Goal: Find specific page/section: Find specific page/section

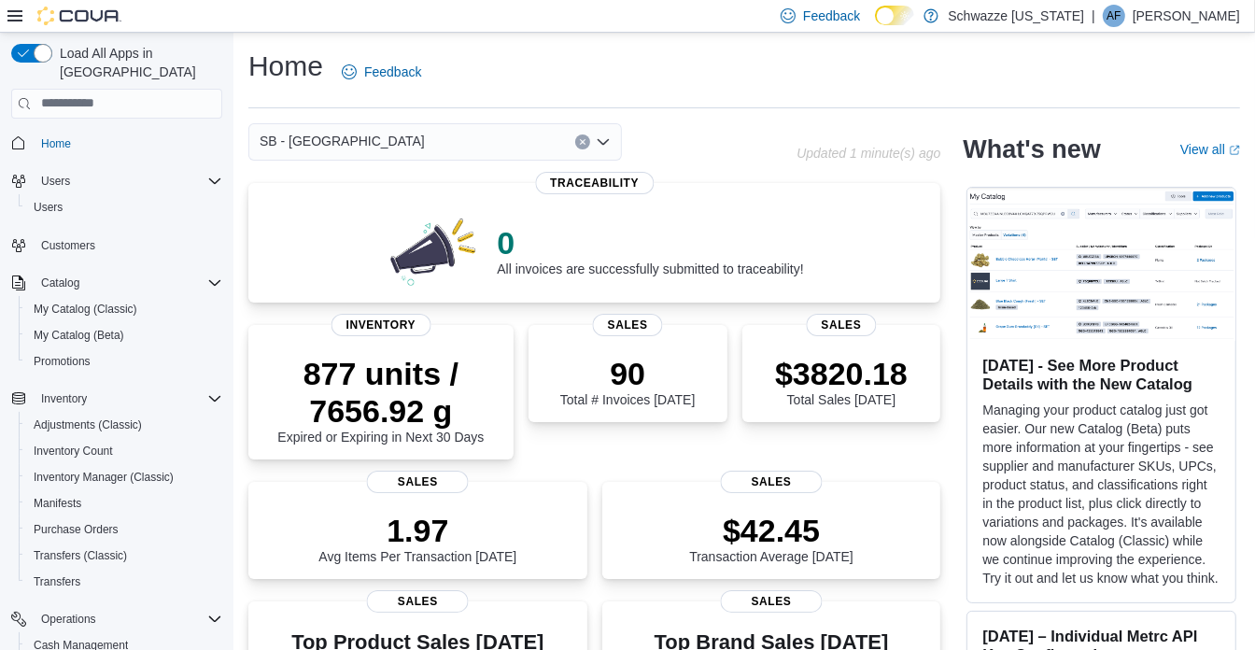
click at [335, 144] on span "SB - Garden City" at bounding box center [342, 141] width 165 height 22
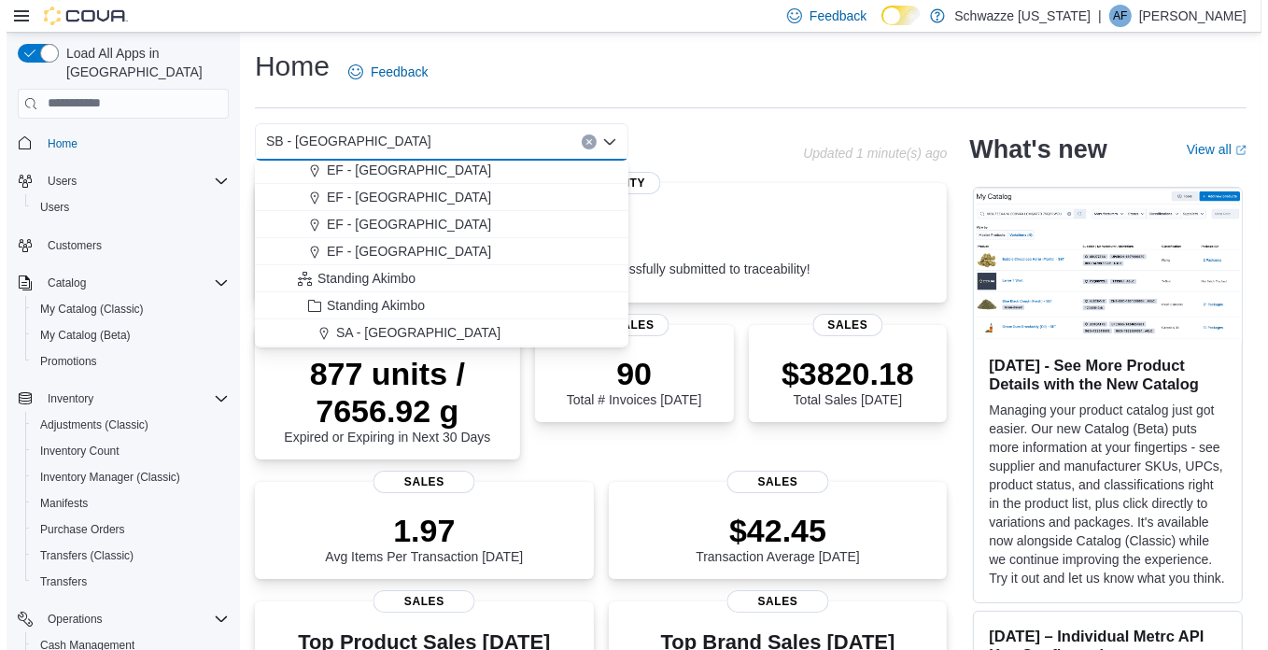
scroll to position [84, 0]
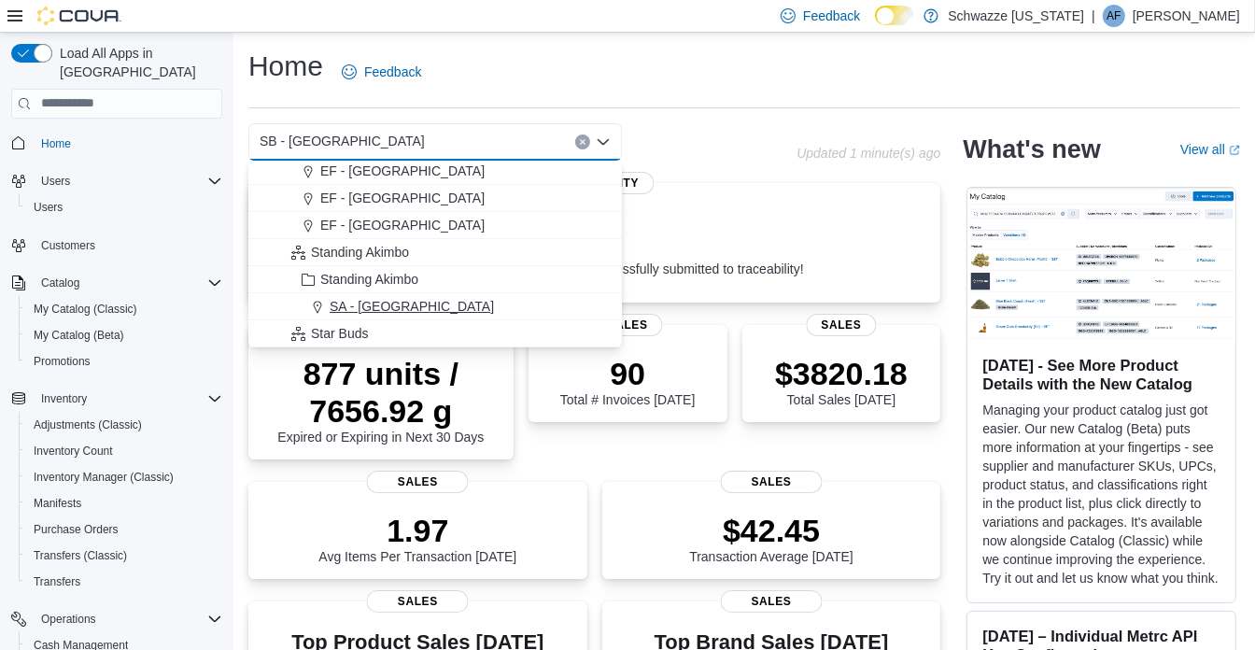
click at [419, 302] on div "SA - [GEOGRAPHIC_DATA]" at bounding box center [446, 306] width 329 height 19
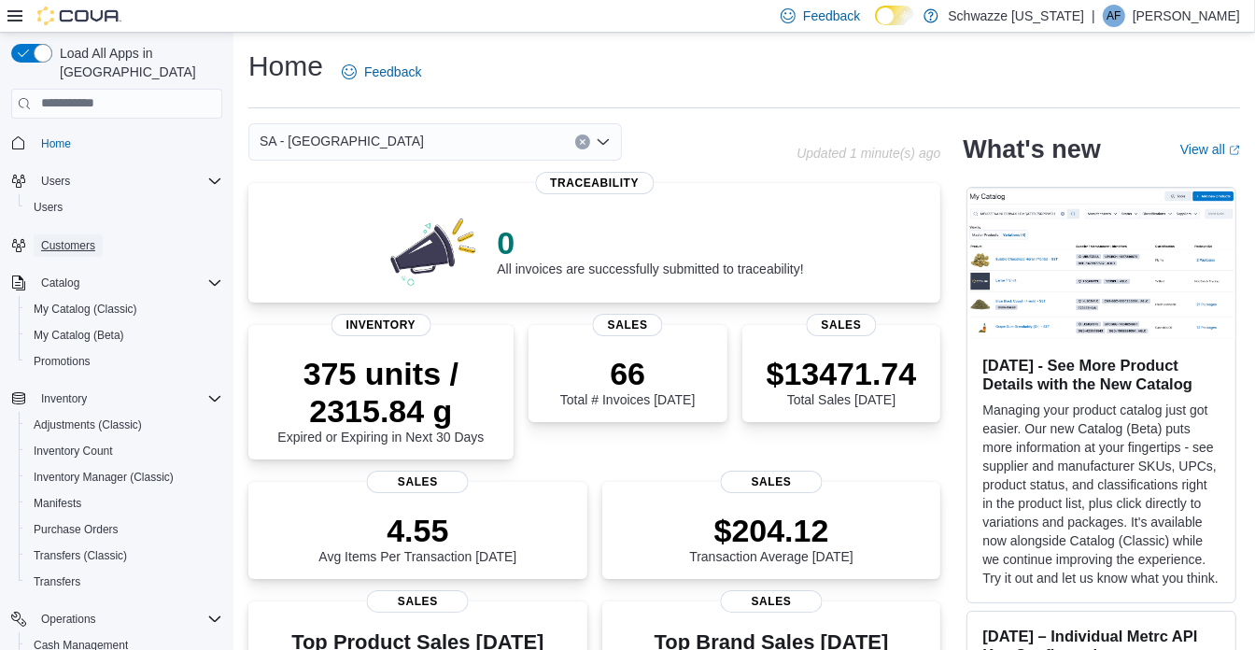
click at [60, 238] on span "Customers" at bounding box center [68, 245] width 54 height 15
click at [105, 233] on span "Customers" at bounding box center [128, 244] width 189 height 23
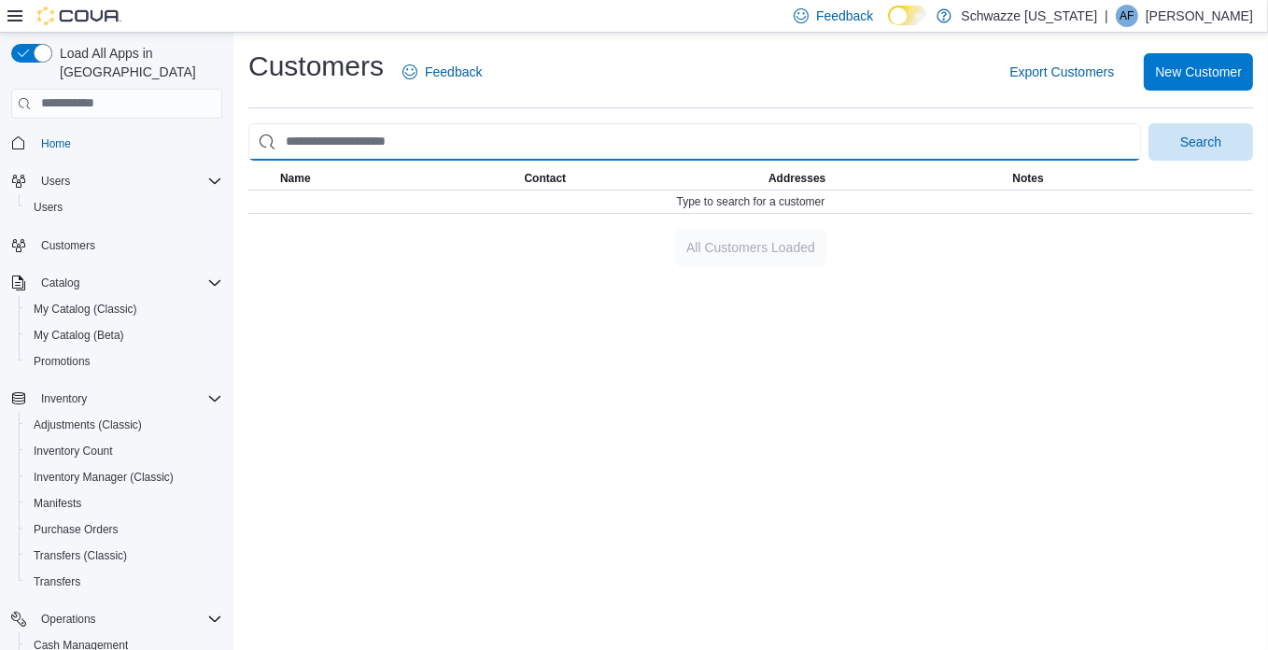
click at [346, 141] on input "search" at bounding box center [694, 141] width 893 height 37
type input "**********"
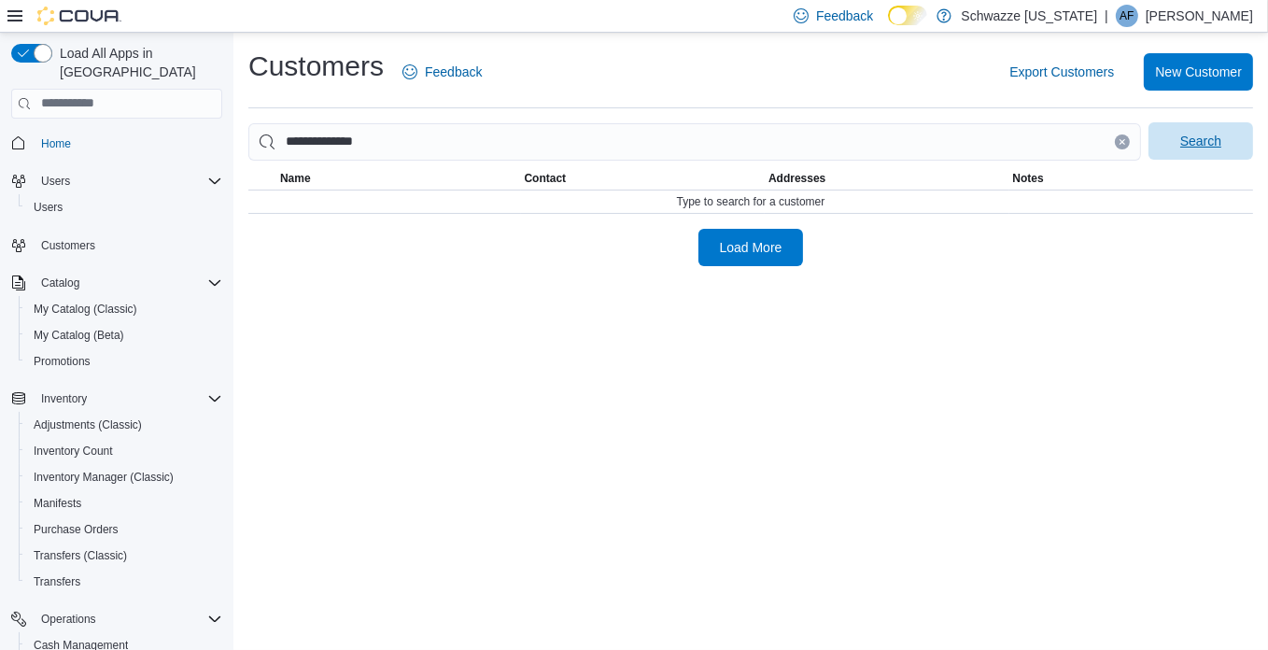
click at [1178, 155] on span "Search" at bounding box center [1201, 140] width 82 height 37
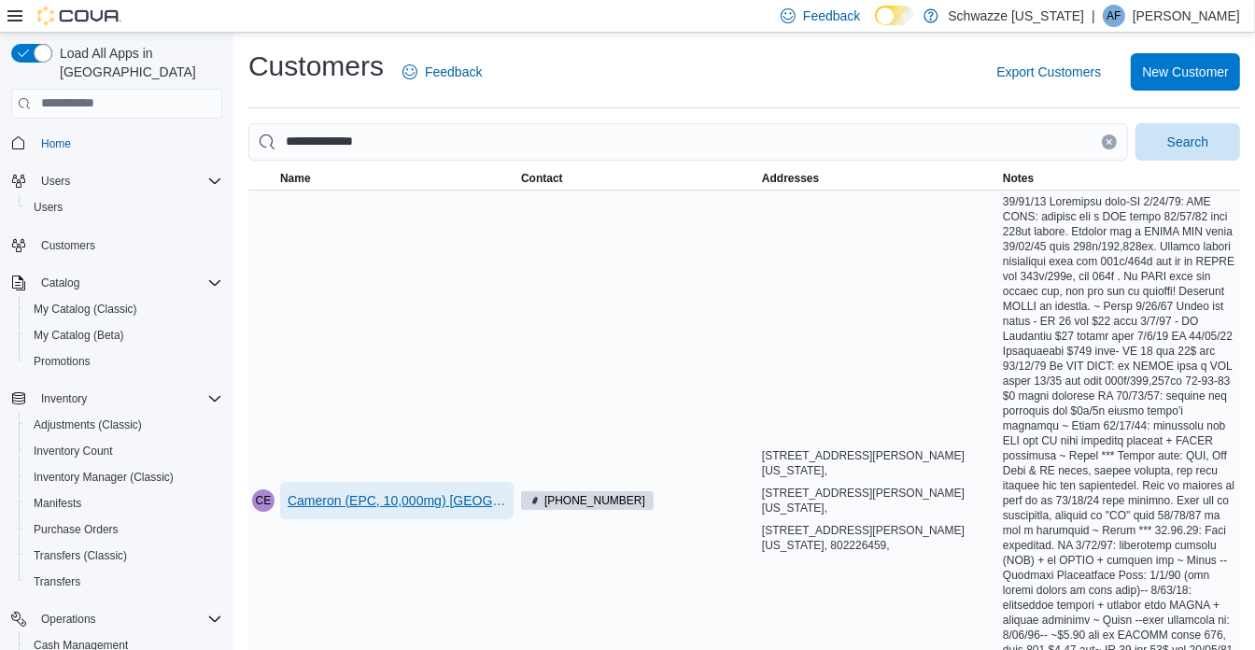
click at [443, 508] on span "Cameron (EPC, 10,000mg) France" at bounding box center [397, 500] width 219 height 19
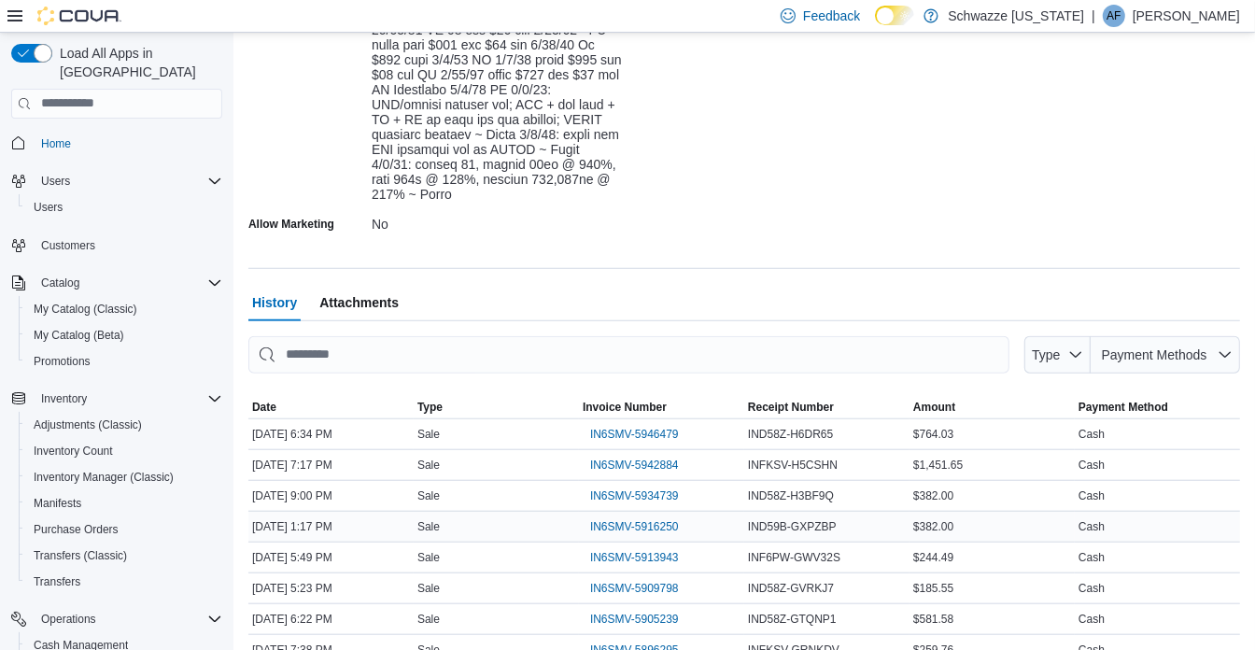
scroll to position [1103, 0]
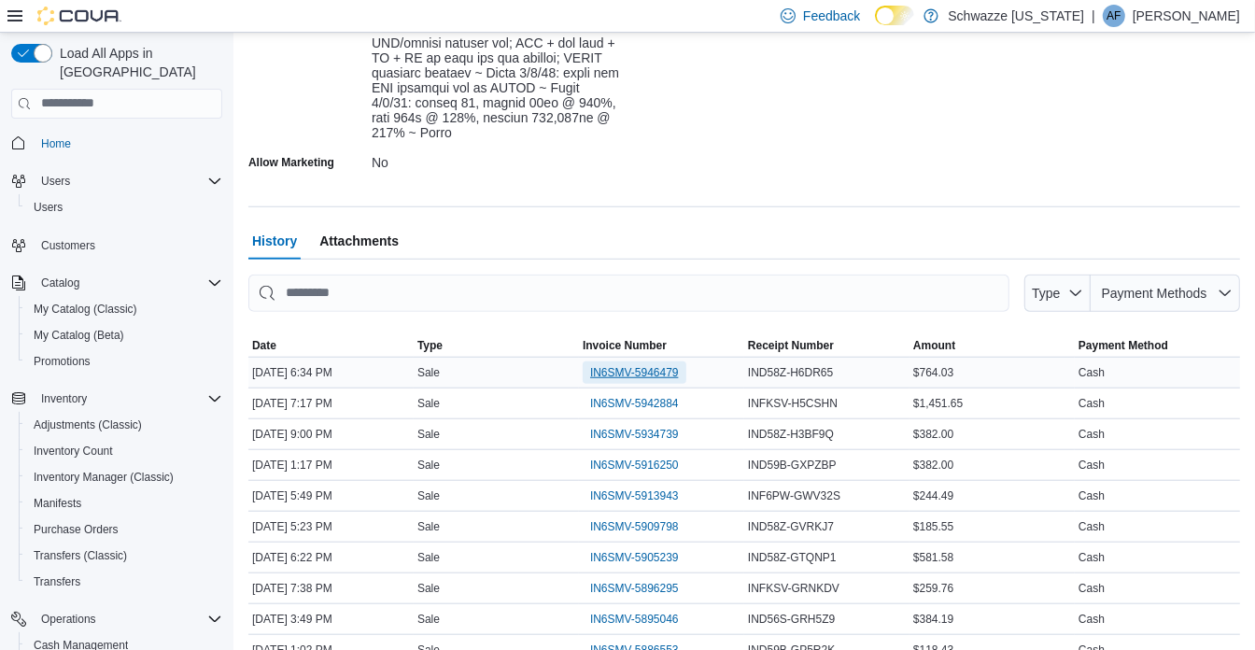
click at [643, 380] on span "IN6SMV-5946479" at bounding box center [634, 372] width 89 height 15
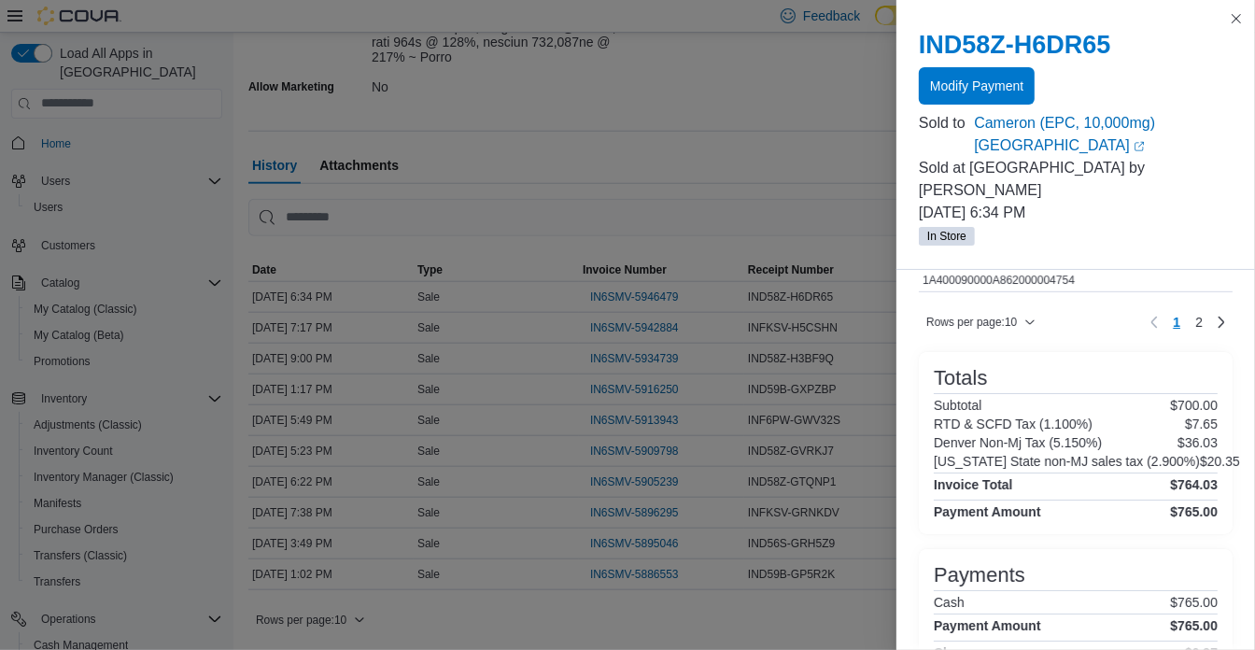
scroll to position [920, 0]
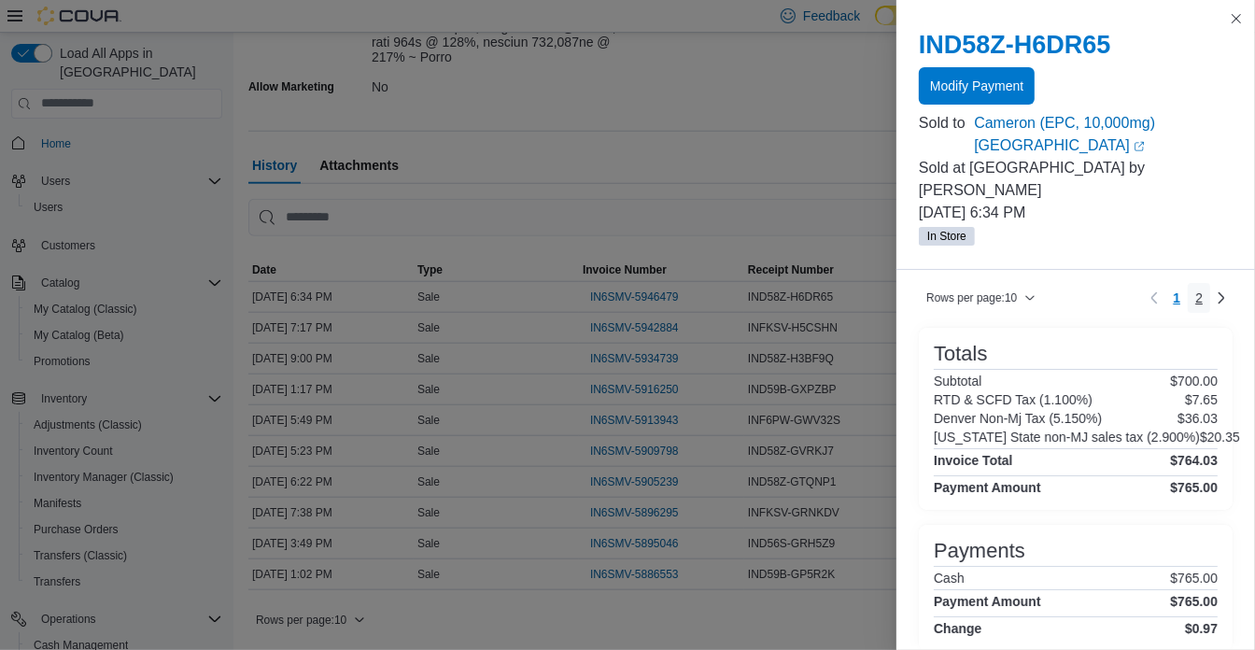
click at [1194, 283] on link "2" at bounding box center [1199, 298] width 22 height 30
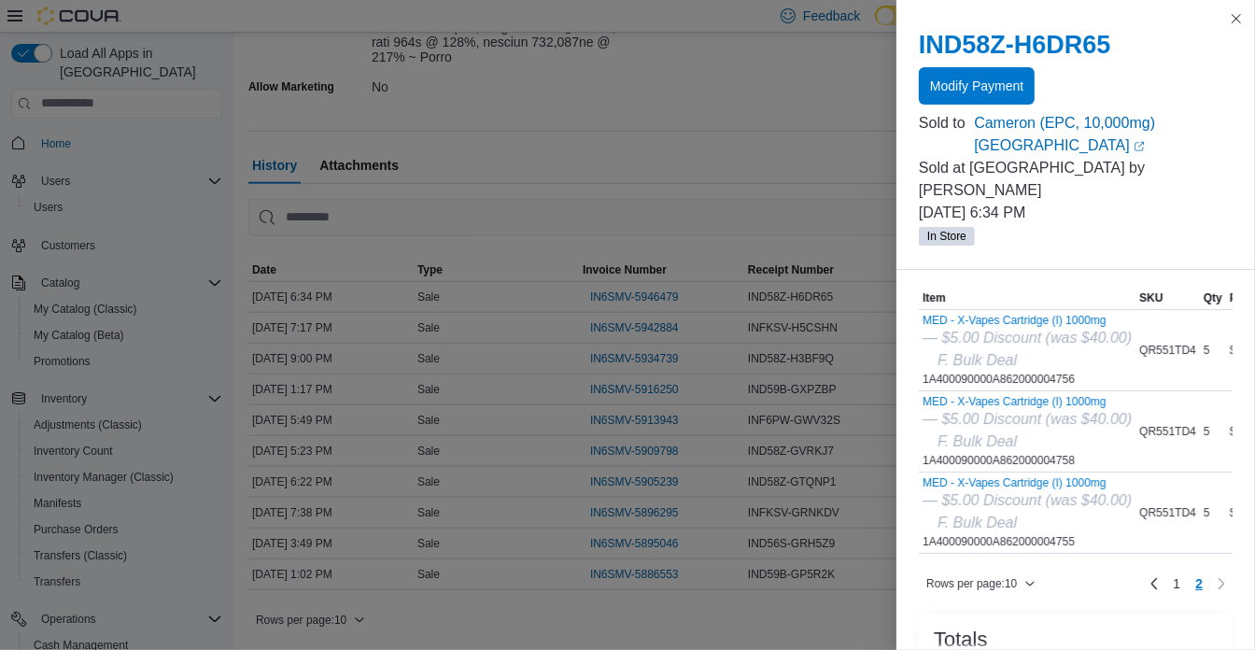
scroll to position [0, 0]
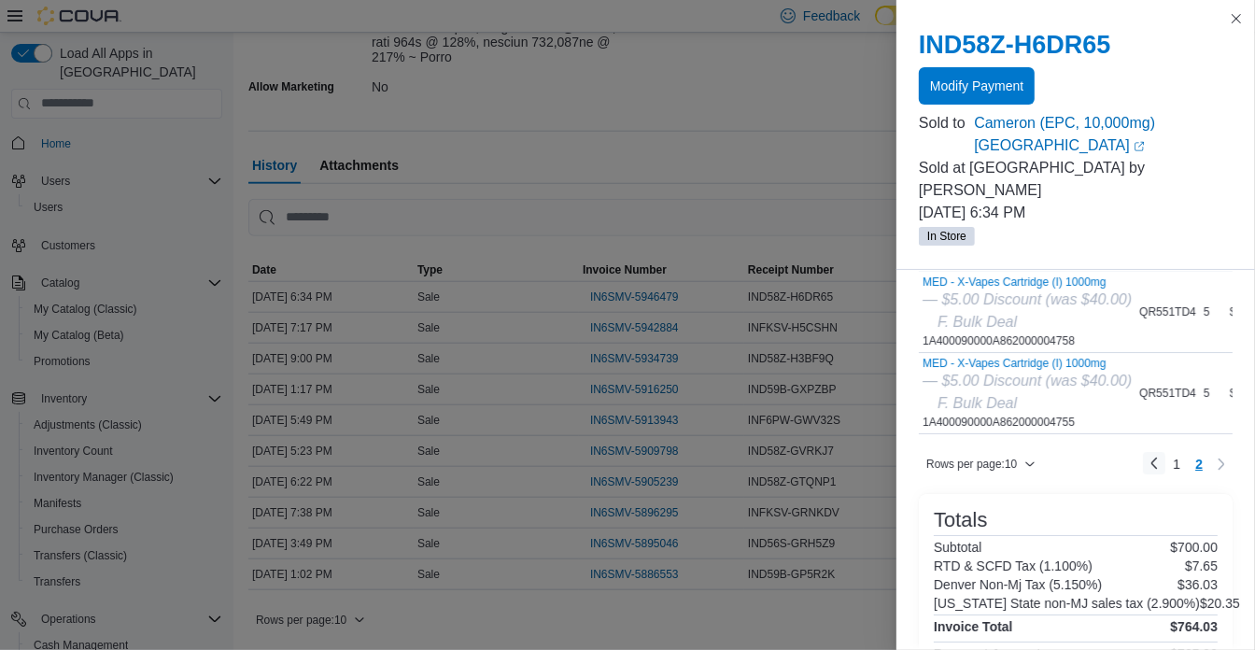
click at [1143, 452] on link "Previous page" at bounding box center [1154, 463] width 22 height 22
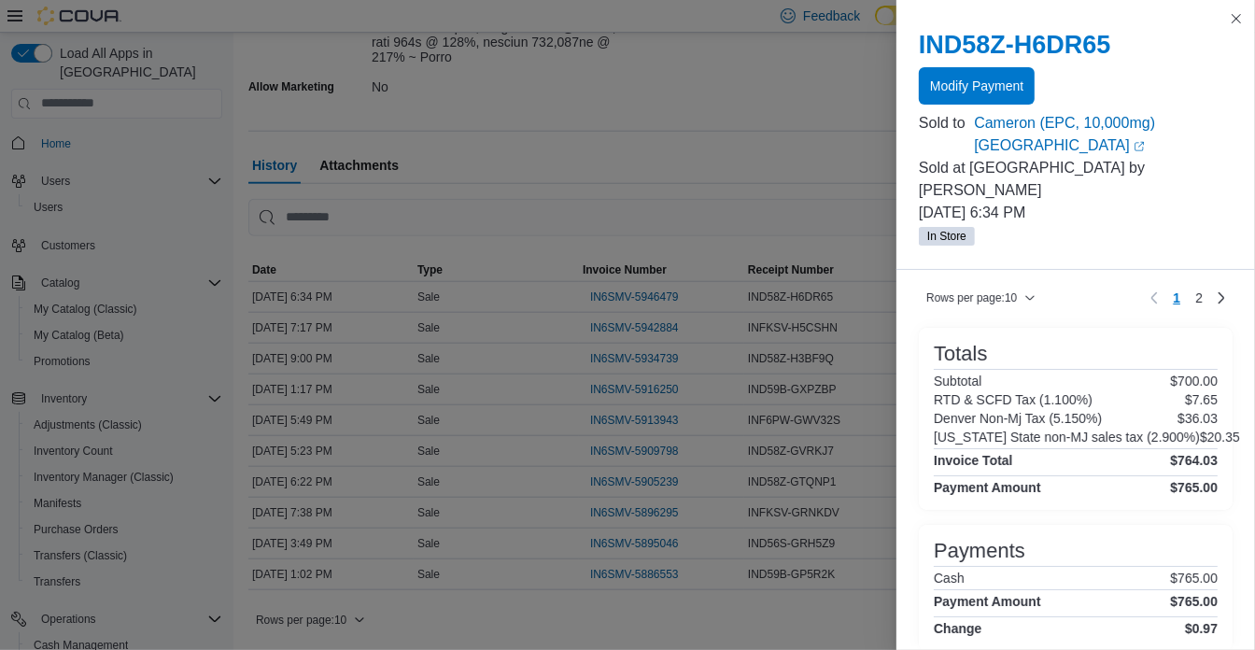
scroll to position [835, 0]
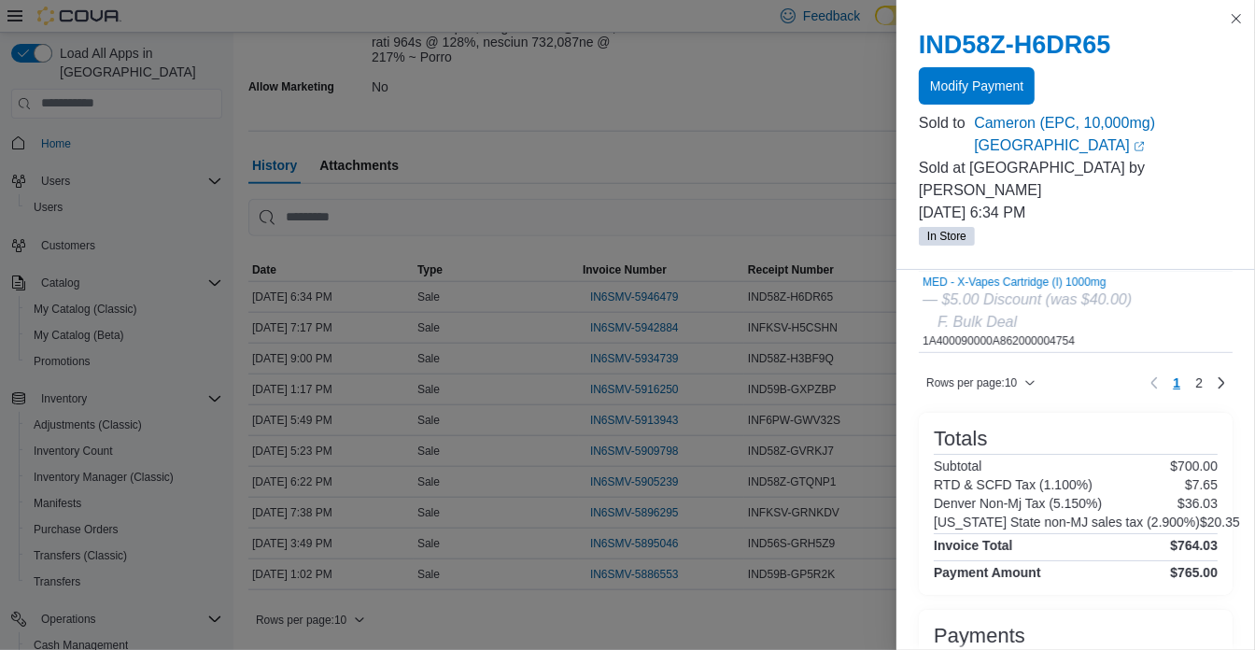
click at [1039, 459] on div "Subtotal $700.00" at bounding box center [1076, 466] width 284 height 15
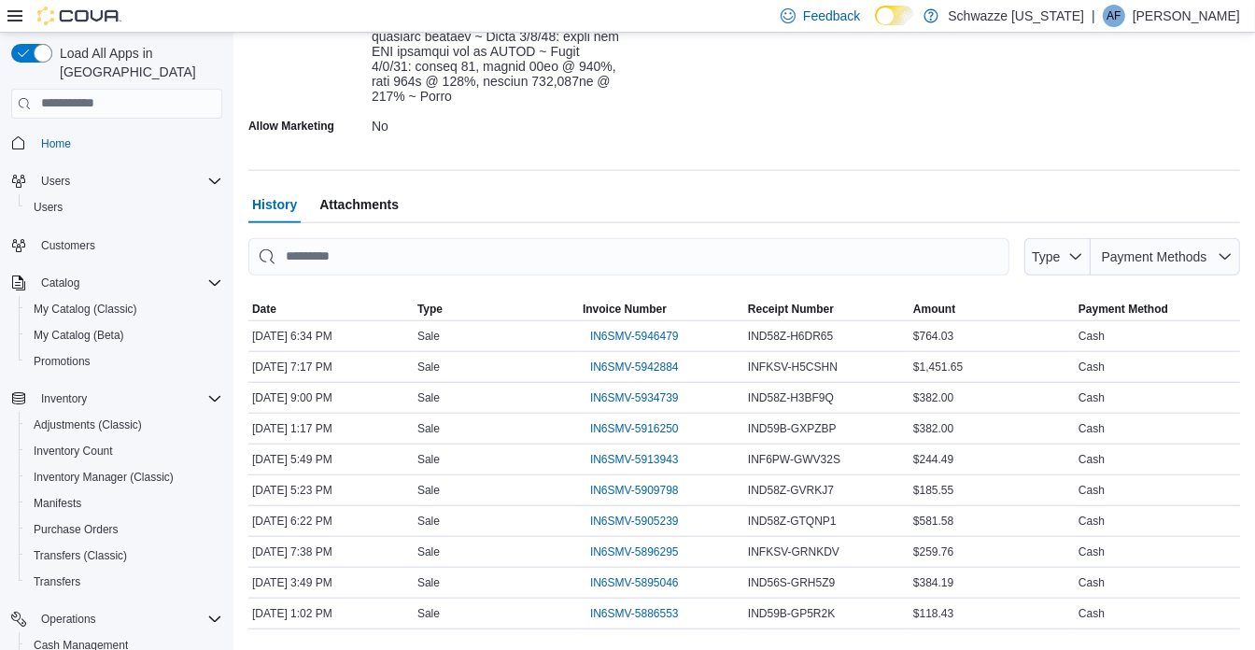
scroll to position [1188, 0]
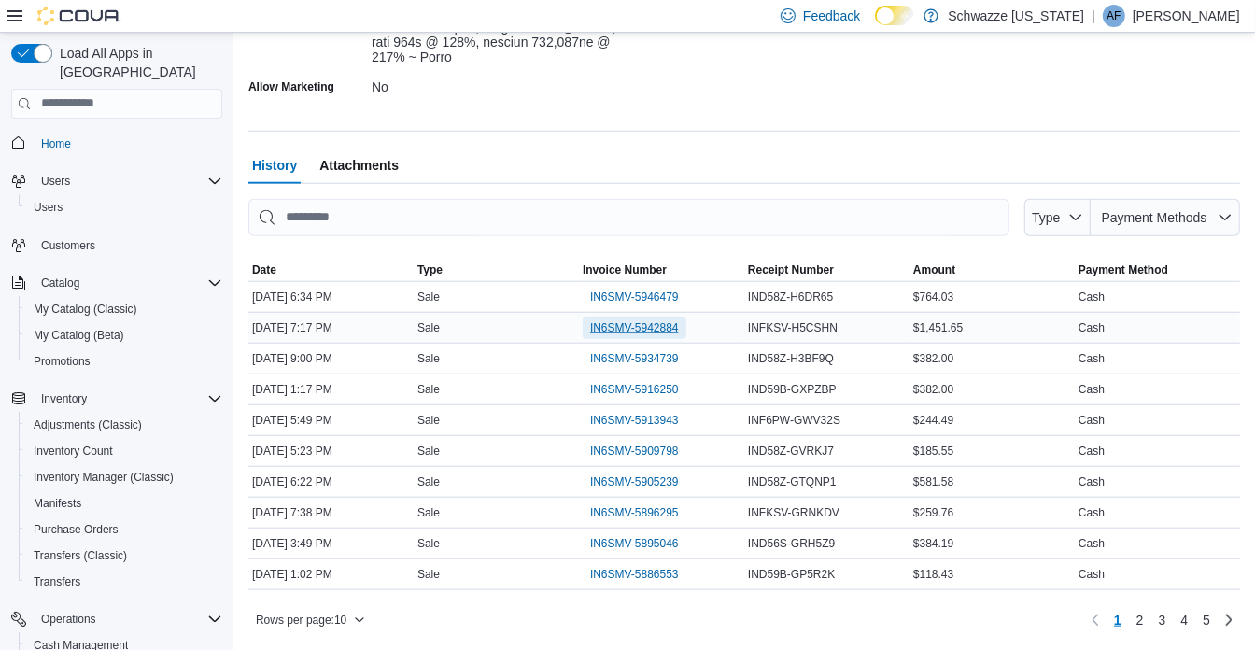
click at [629, 330] on span "IN6SMV-5942884" at bounding box center [634, 327] width 89 height 15
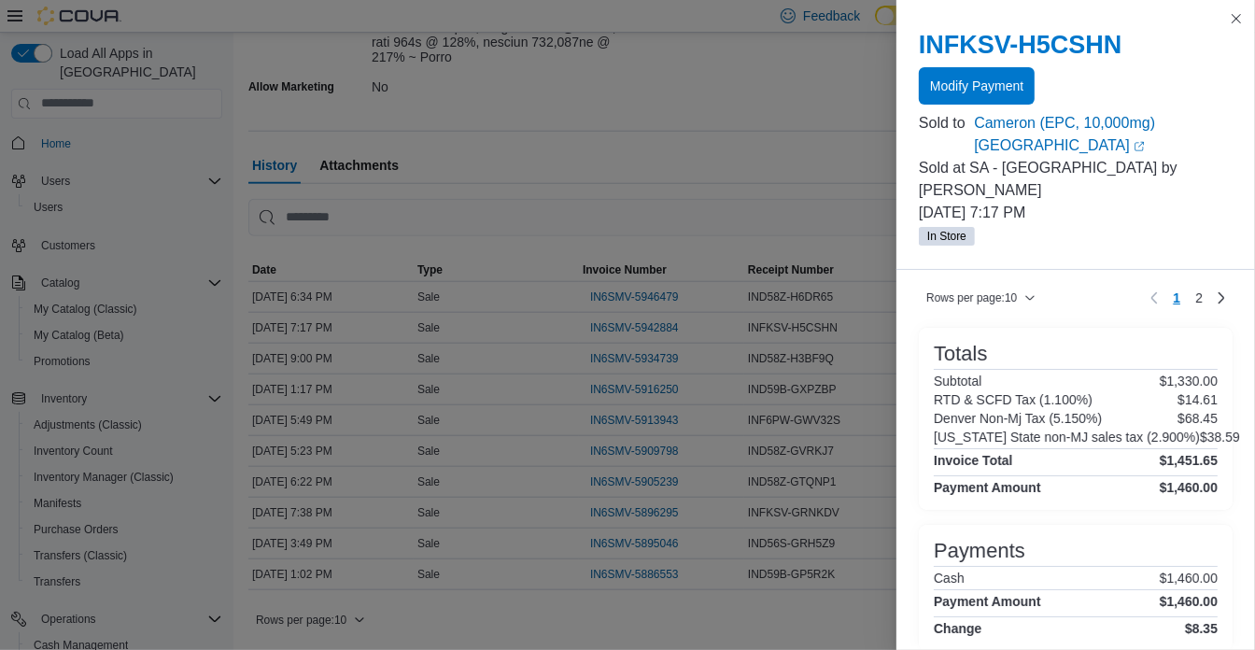
scroll to position [835, 0]
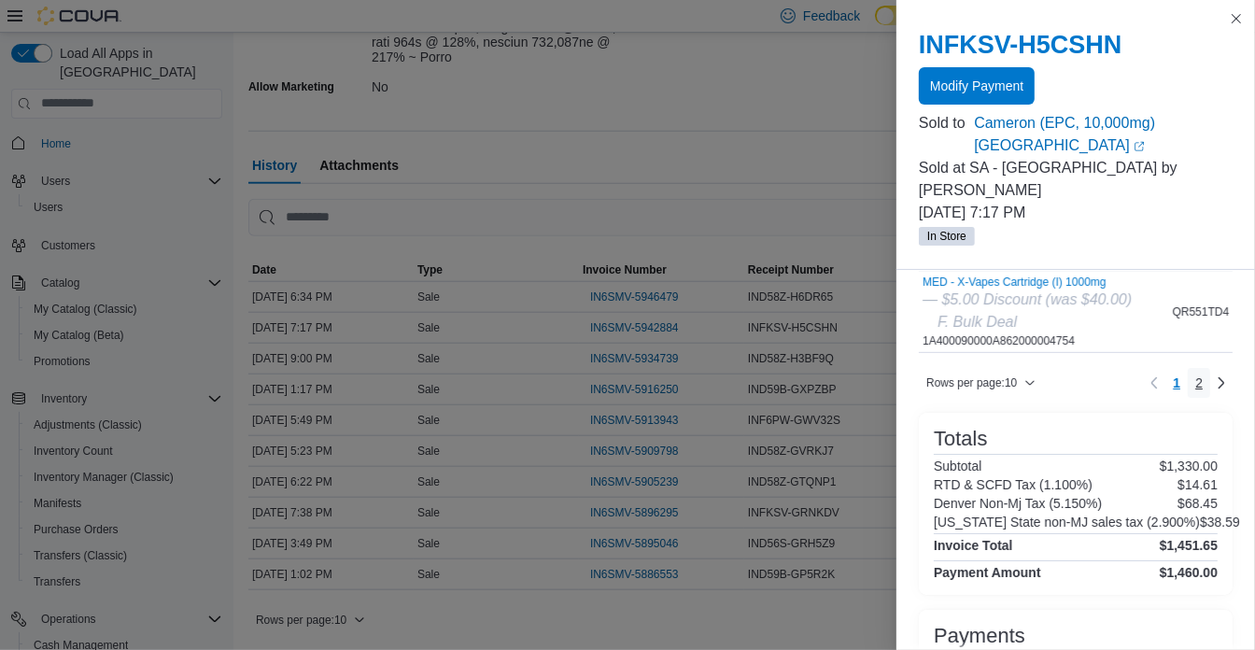
click at [1195, 374] on span "2" at bounding box center [1198, 383] width 7 height 19
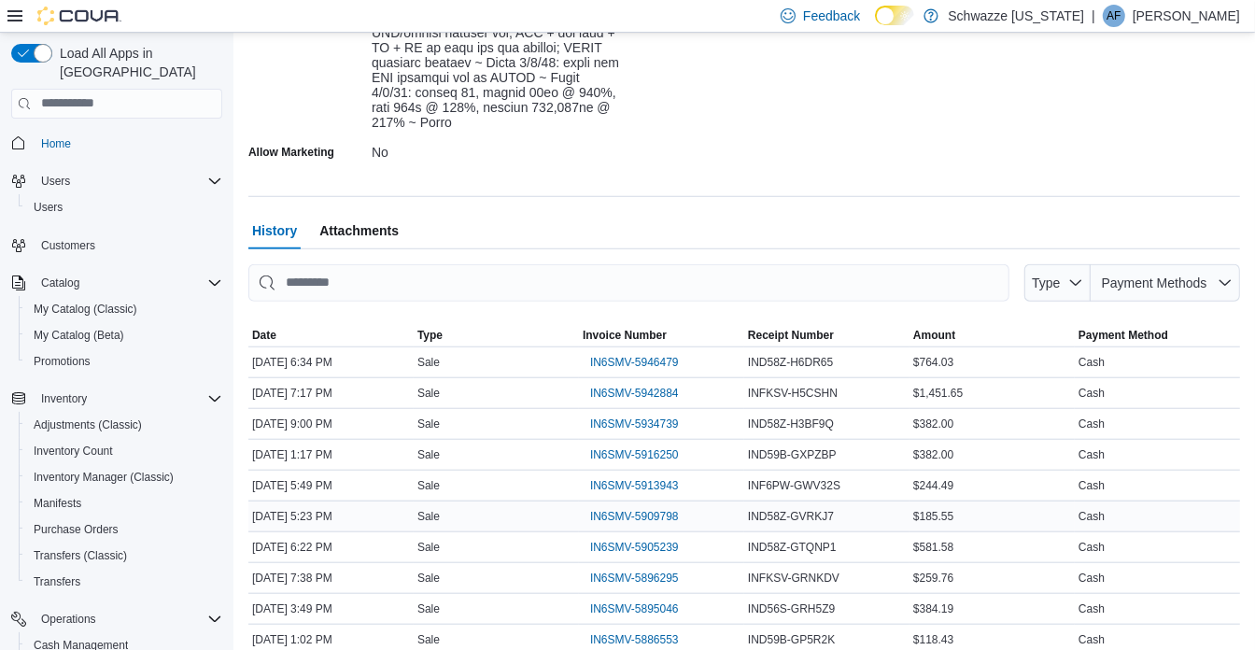
scroll to position [1188, 0]
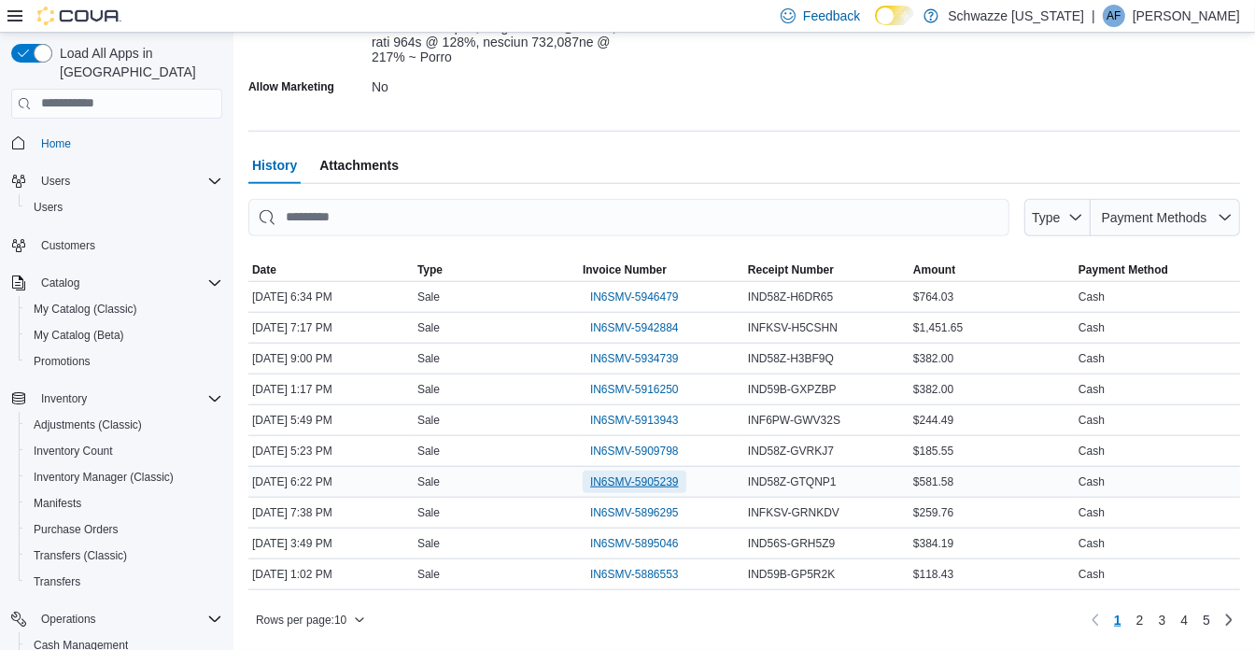
click at [665, 480] on span "IN6SMV-5905239" at bounding box center [634, 481] width 89 height 15
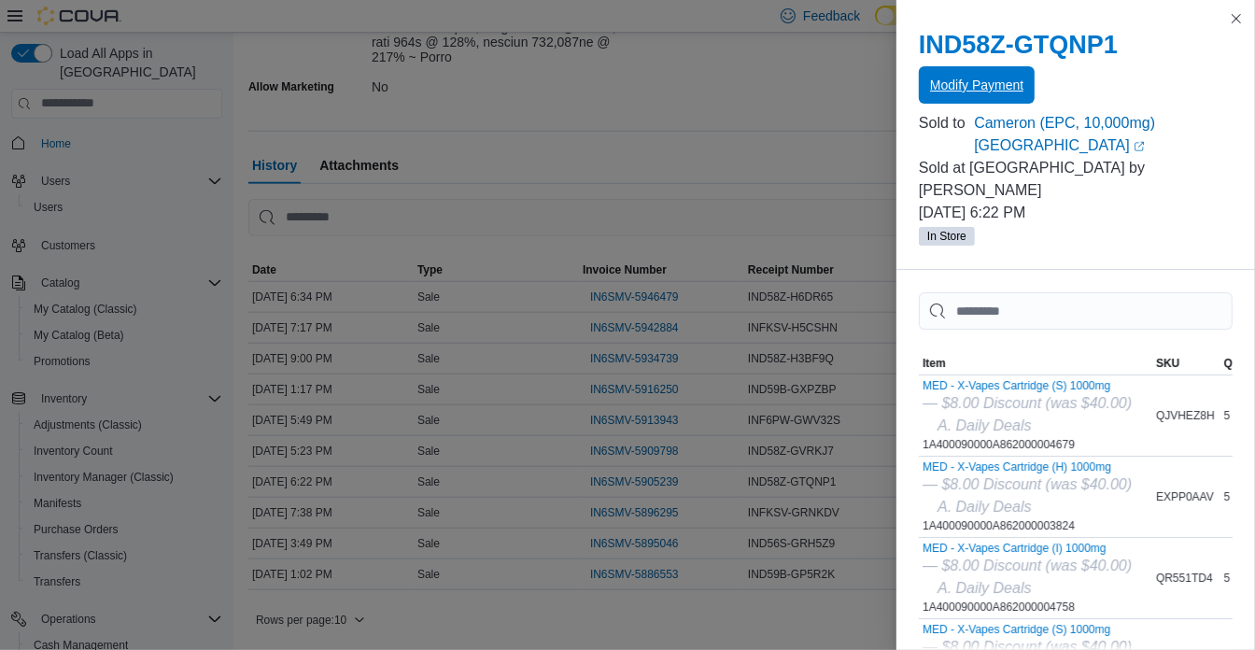
click at [980, 83] on span "Modify Payment" at bounding box center [976, 85] width 93 height 19
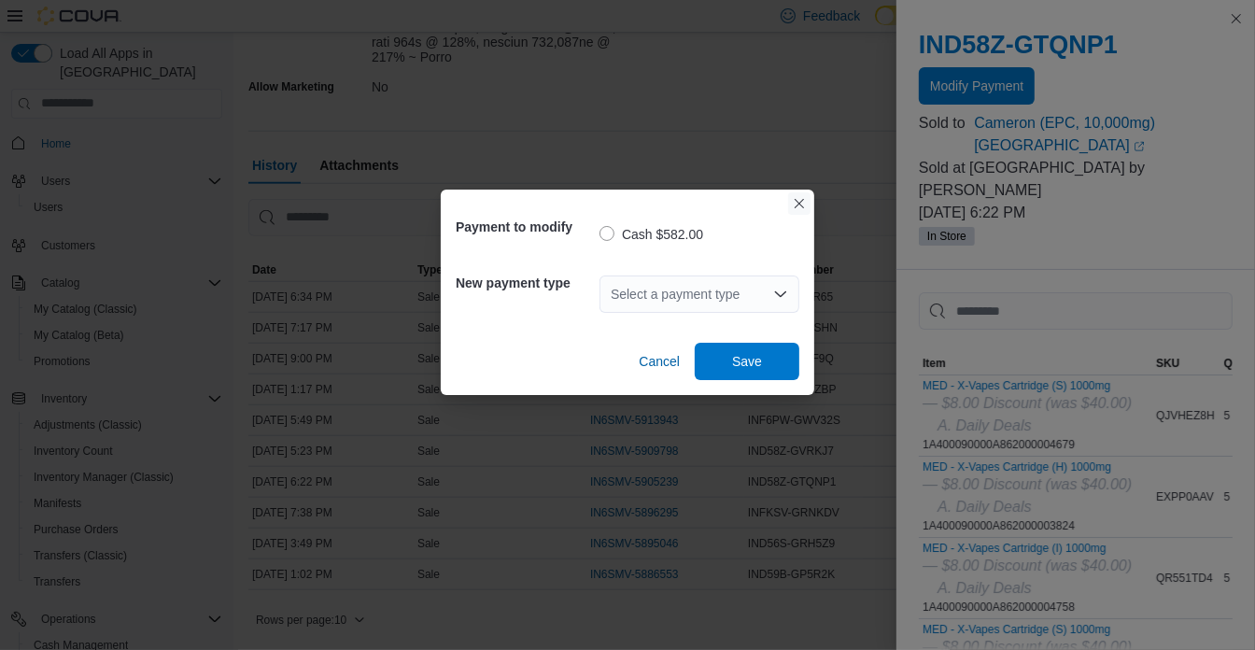
click at [796, 201] on button "Closes this modal window" at bounding box center [799, 203] width 22 height 22
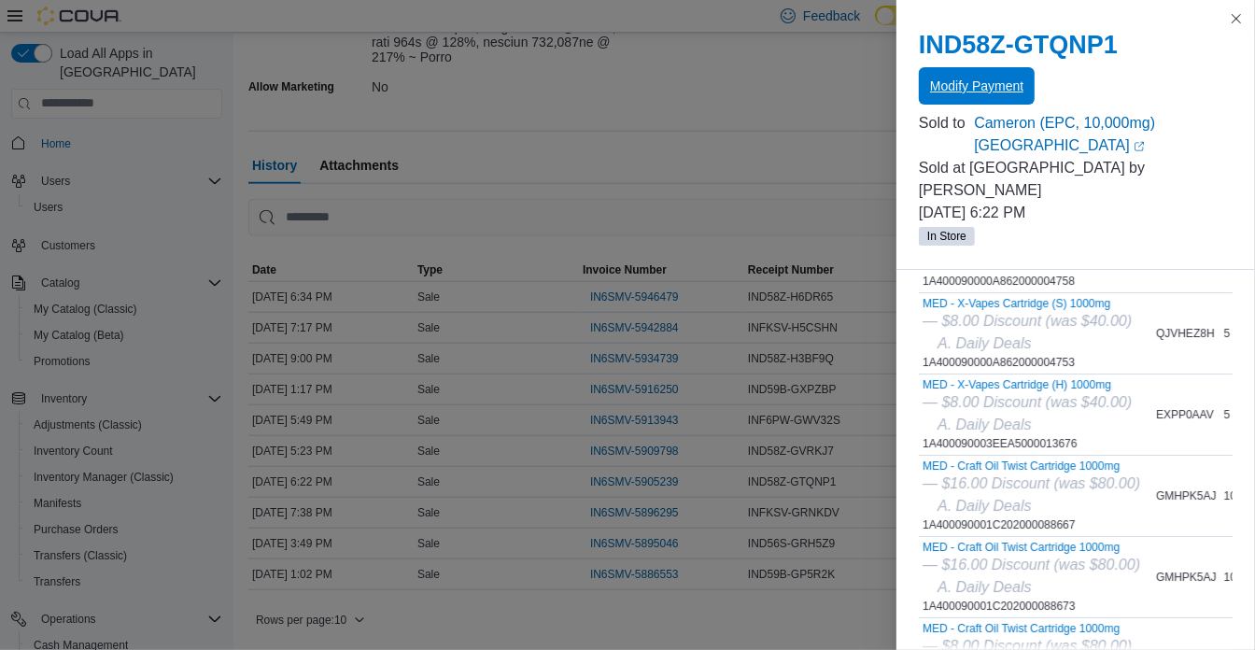
scroll to position [0, 0]
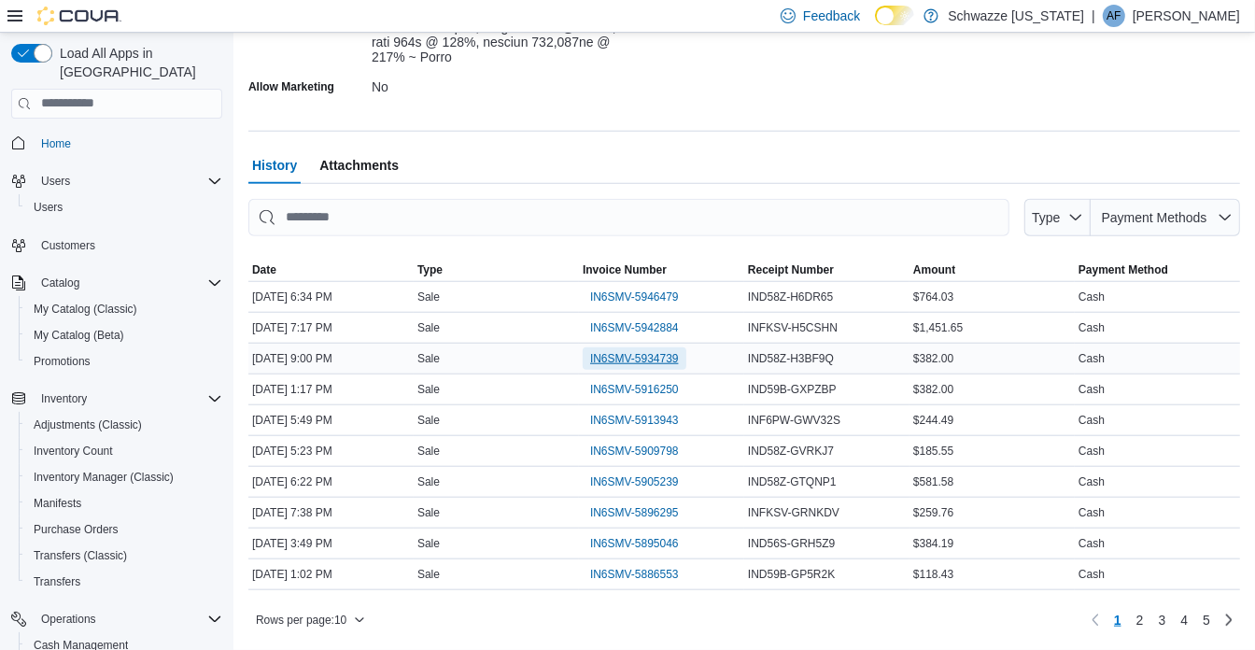
click at [666, 358] on span "IN6SMV-5934739" at bounding box center [634, 358] width 89 height 15
click at [535, 163] on div "History Attachments" at bounding box center [744, 165] width 992 height 37
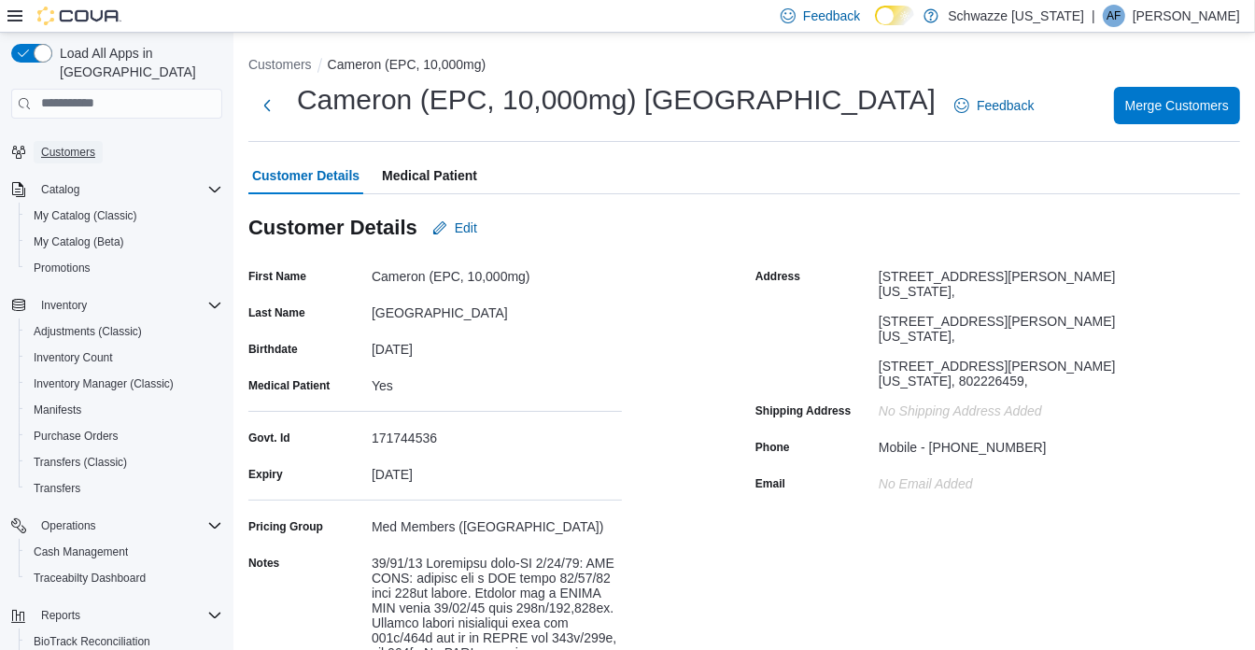
click at [78, 145] on span "Customers" at bounding box center [68, 152] width 54 height 15
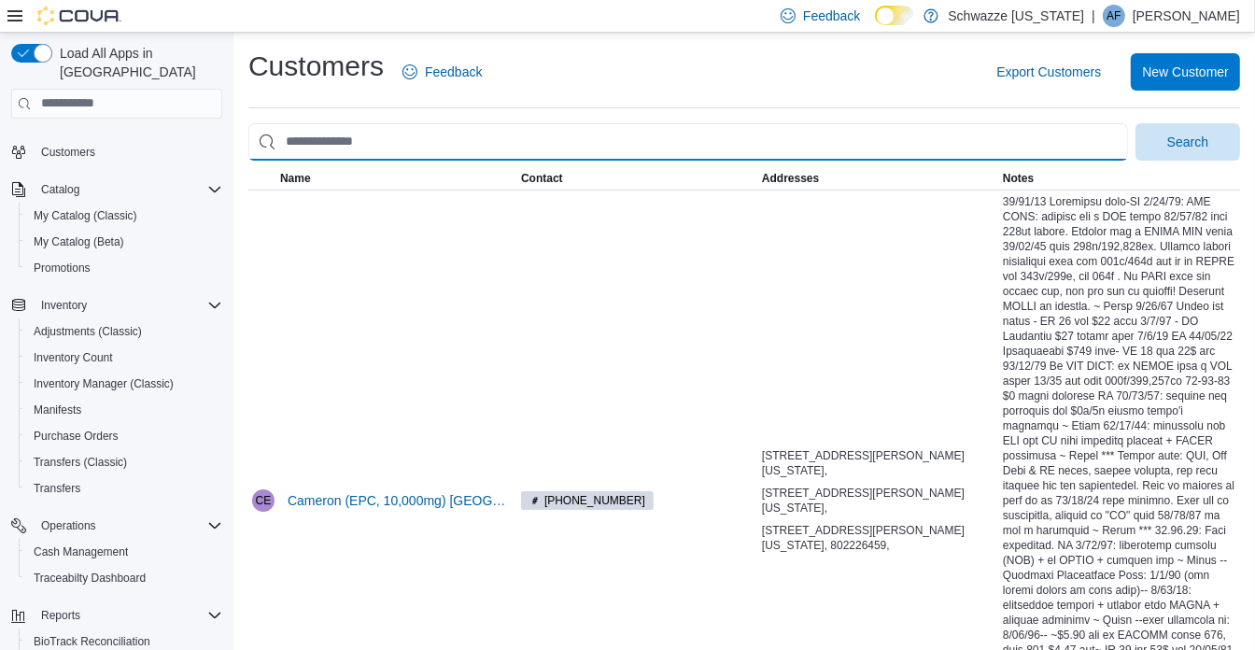
click at [437, 135] on input "search" at bounding box center [688, 141] width 880 height 37
click at [436, 136] on input "search" at bounding box center [688, 141] width 880 height 37
type input "**********"
click at [1136, 123] on button "Search" at bounding box center [1188, 141] width 105 height 37
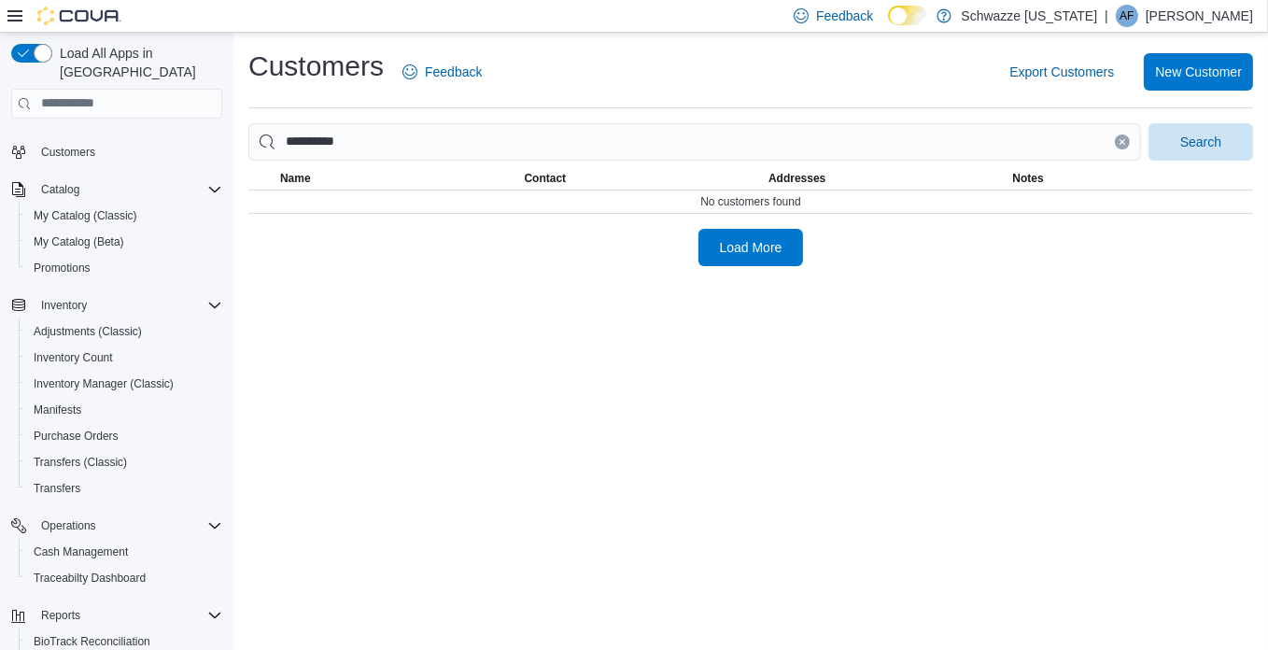
click at [112, 140] on span "Customers" at bounding box center [128, 151] width 189 height 23
click at [42, 145] on span "Customers" at bounding box center [68, 152] width 54 height 15
click at [76, 18] on img at bounding box center [79, 16] width 84 height 19
click at [90, 294] on button "Inventory" at bounding box center [64, 305] width 61 height 22
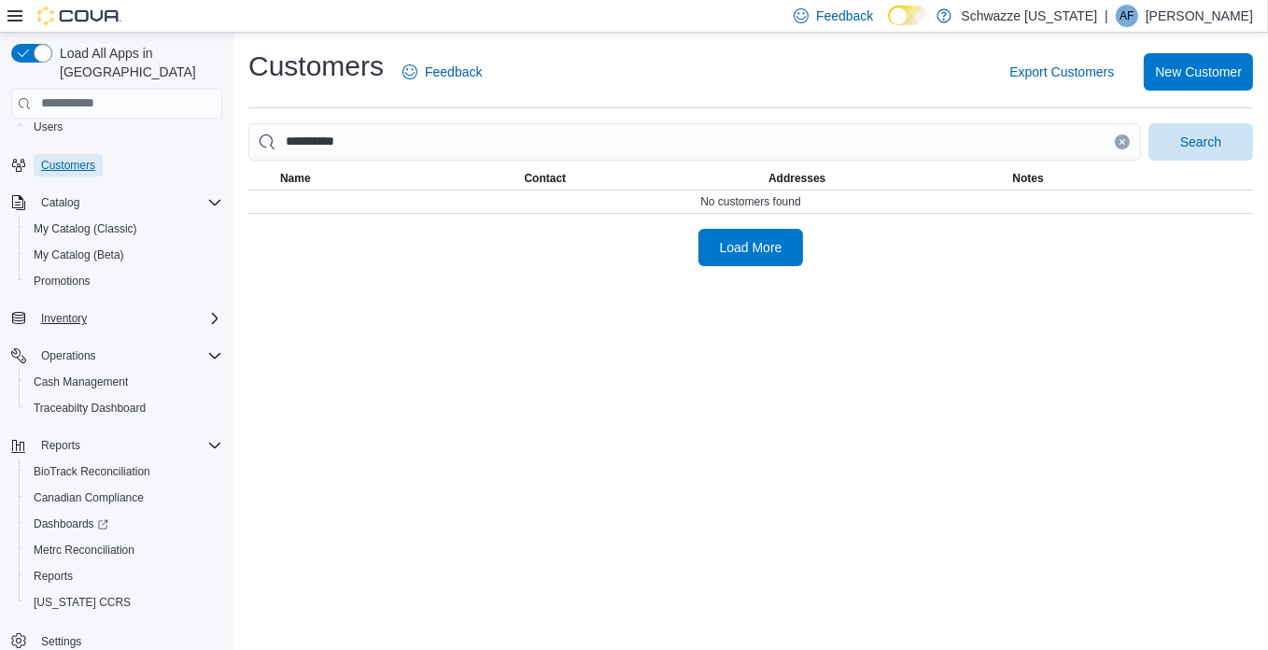
click at [73, 158] on span "Customers" at bounding box center [68, 165] width 54 height 15
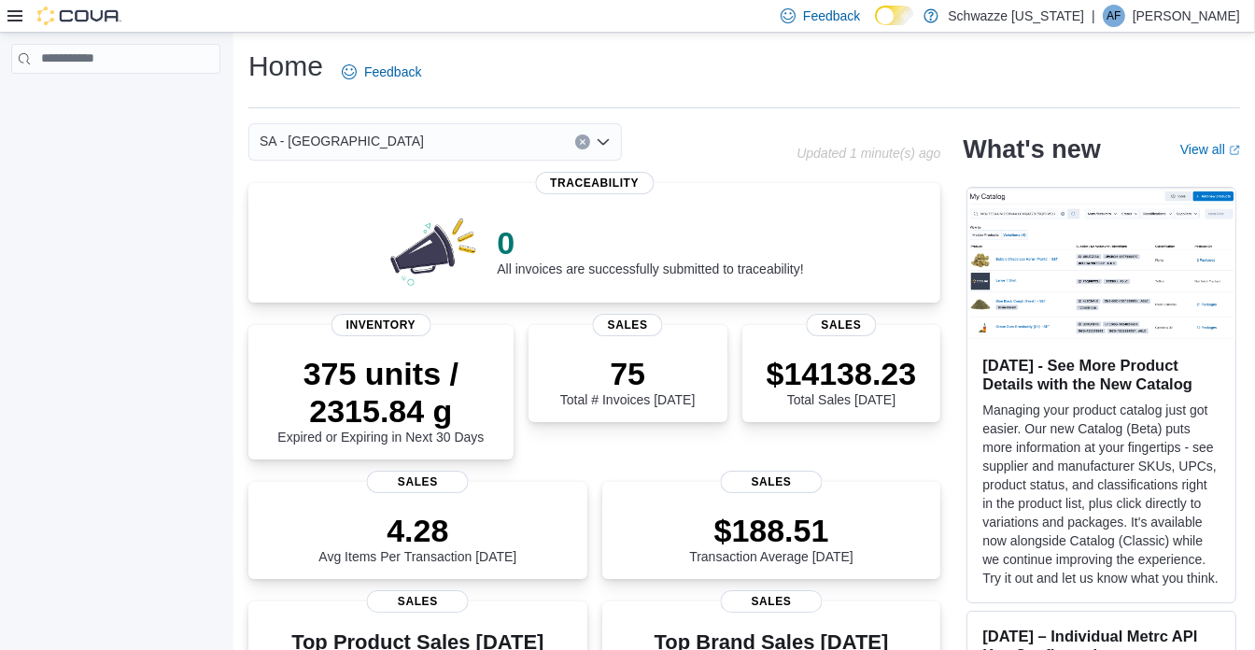
click at [339, 138] on div "SA - [GEOGRAPHIC_DATA]" at bounding box center [435, 141] width 374 height 37
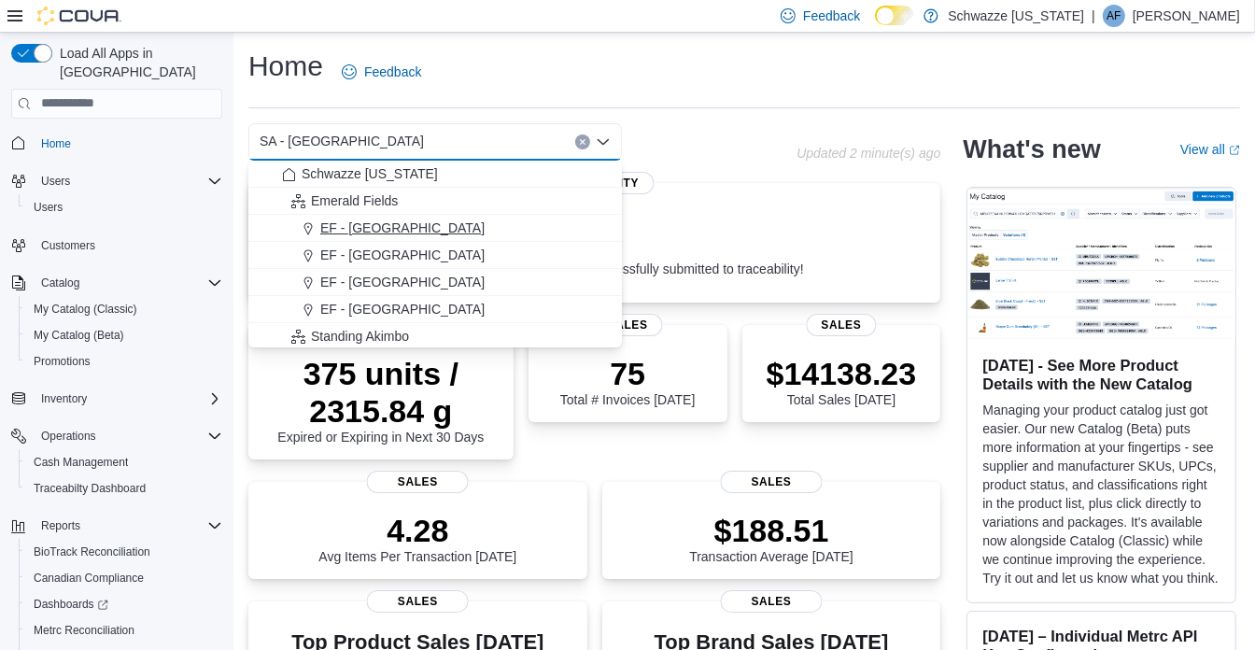
click at [401, 224] on div "EF - [GEOGRAPHIC_DATA]" at bounding box center [446, 228] width 329 height 19
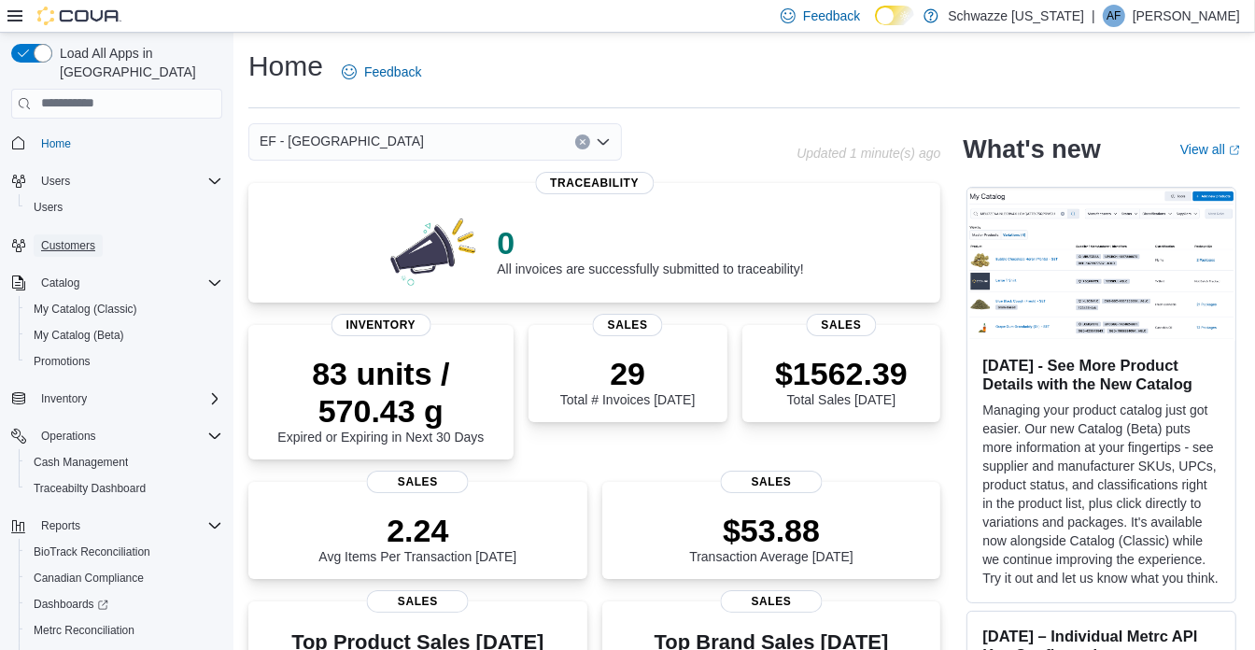
click at [85, 238] on span "Customers" at bounding box center [68, 245] width 54 height 15
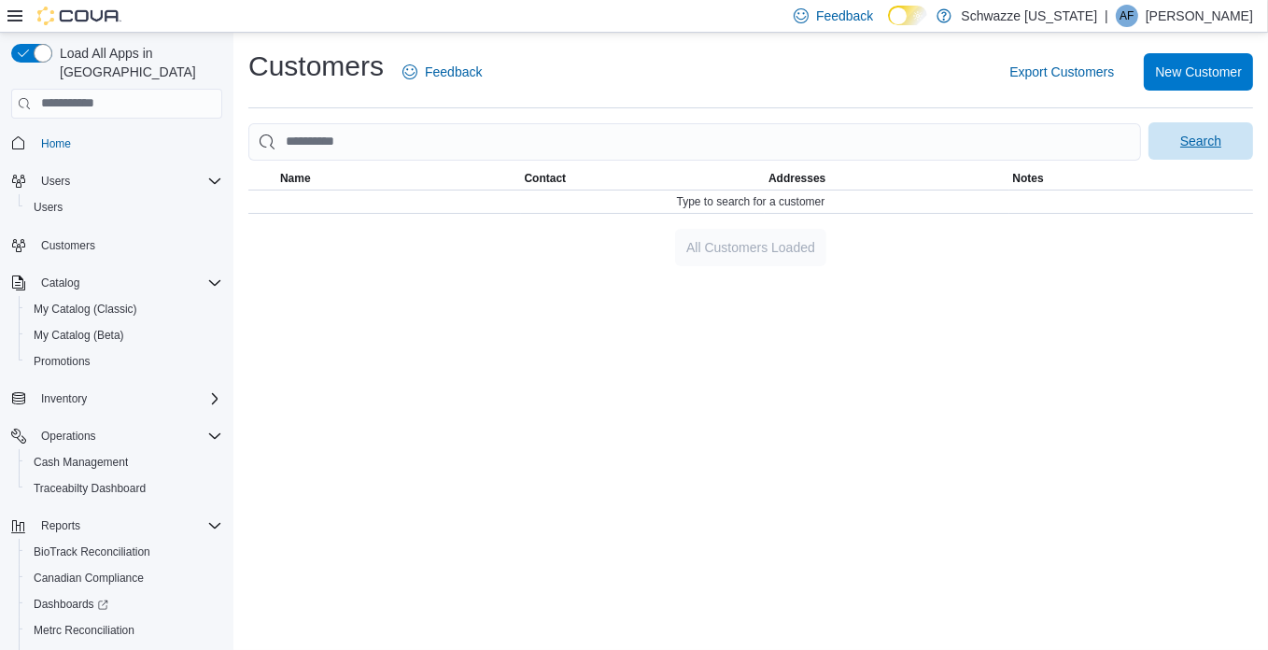
click at [1191, 123] on div "Search" at bounding box center [750, 141] width 1005 height 37
click at [1219, 134] on span "Search" at bounding box center [1200, 141] width 41 height 19
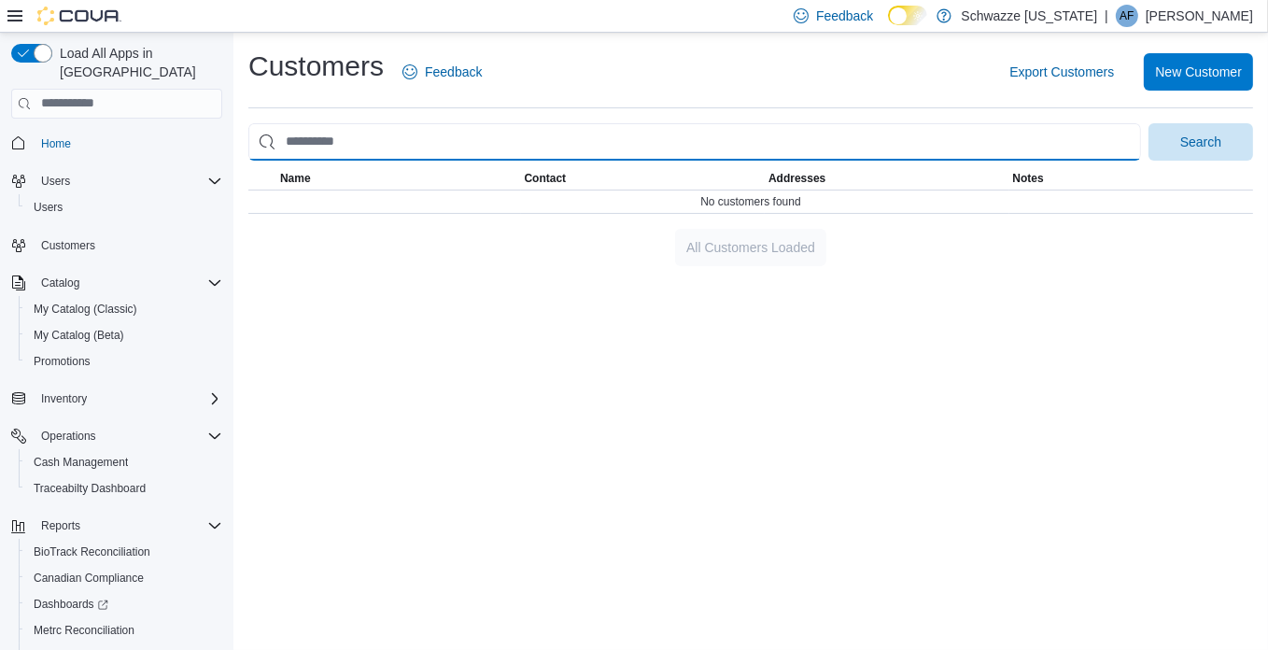
click at [506, 137] on input "search" at bounding box center [694, 141] width 893 height 37
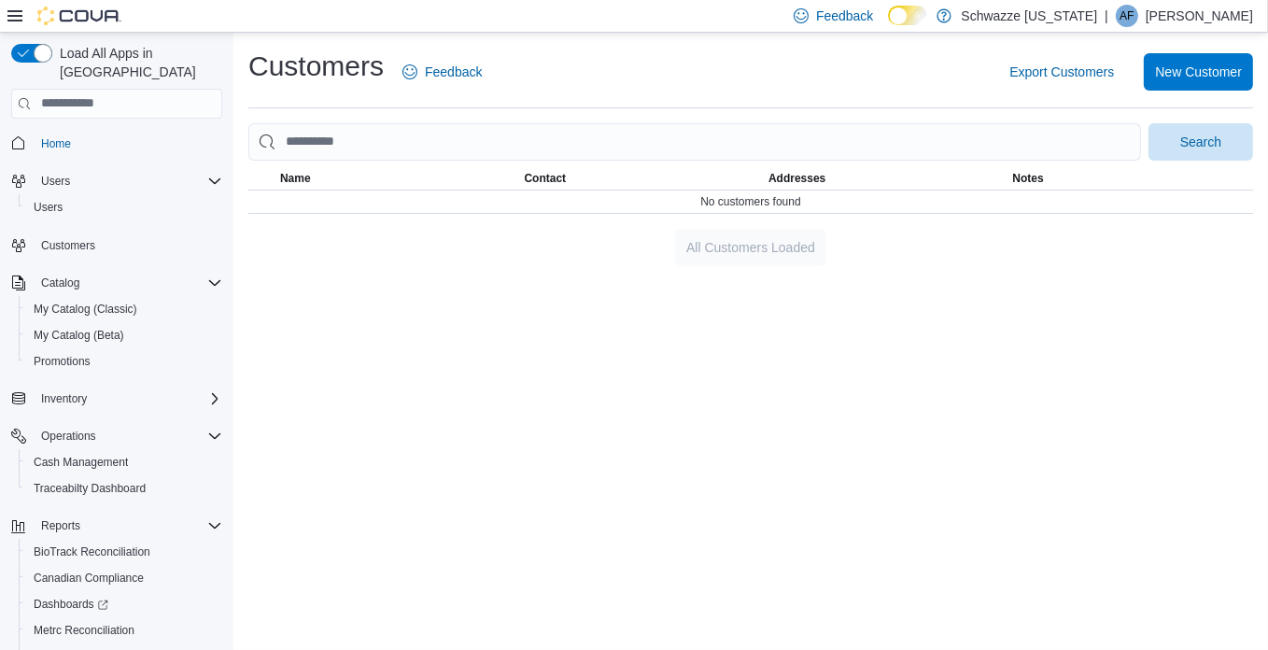
click at [556, 362] on div "Customers Feedback Export Customers New Customer Search This table contains 0 r…" at bounding box center [750, 341] width 1035 height 617
click at [54, 238] on span "Customers" at bounding box center [68, 245] width 54 height 15
click at [12, 11] on icon at bounding box center [14, 15] width 15 height 11
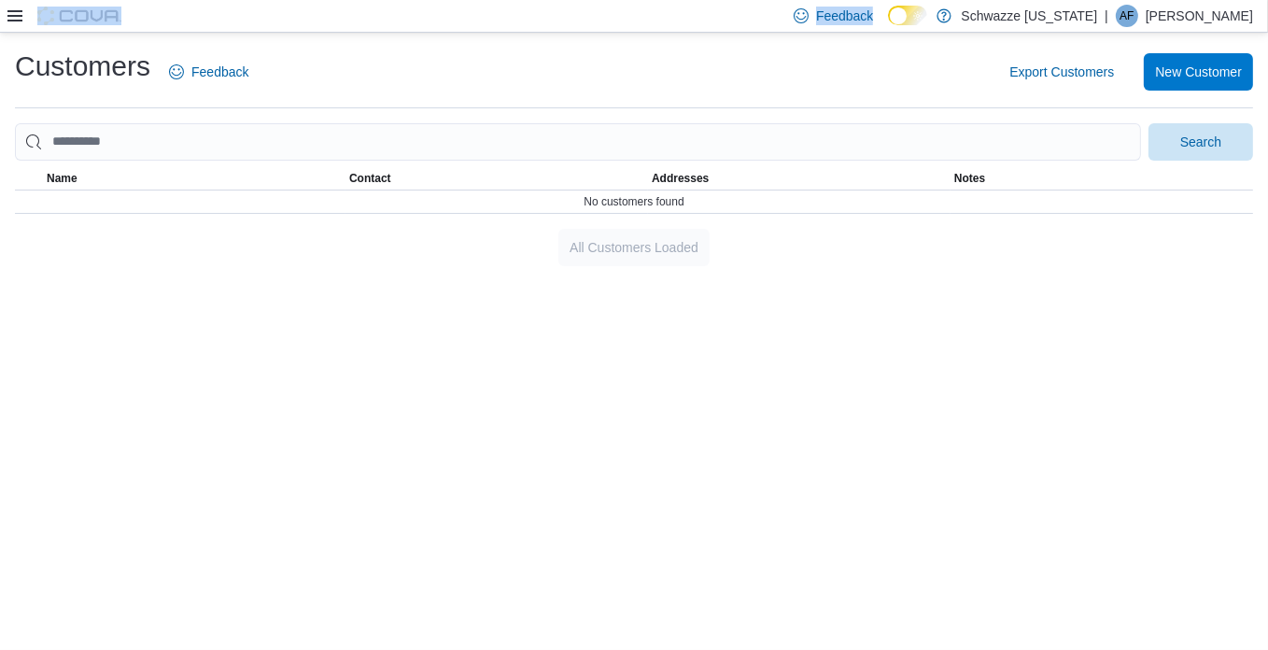
click at [12, 11] on icon at bounding box center [14, 15] width 15 height 11
